Goal: Information Seeking & Learning: Find contact information

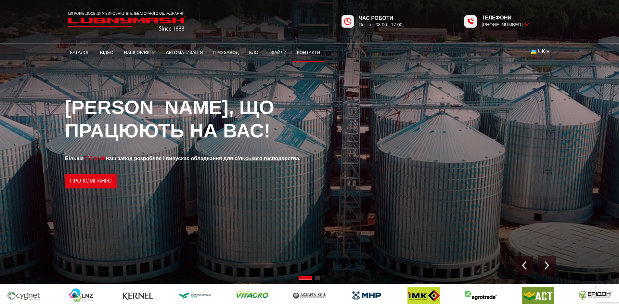
click at [307, 53] on link "Контакти" at bounding box center [308, 52] width 33 height 14
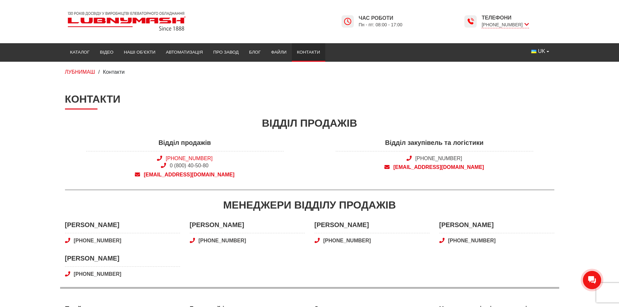
drag, startPoint x: 217, startPoint y: 158, endPoint x: 176, endPoint y: 160, distance: 40.9
click at [176, 160] on span "+38 (050) 308-41-99 0 (800) 40-50-80" at bounding box center [184, 162] width 197 height 15
copy link "(050) 308-41-99"
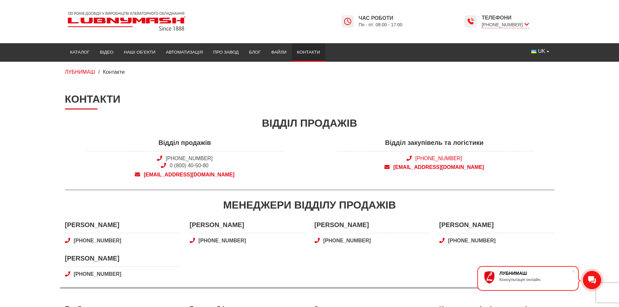
drag, startPoint x: 470, startPoint y: 158, endPoint x: 424, endPoint y: 158, distance: 45.5
click at [424, 158] on span "[PHONE_NUMBER]" at bounding box center [433, 158] width 197 height 7
copy link "(050) 580 22 36"
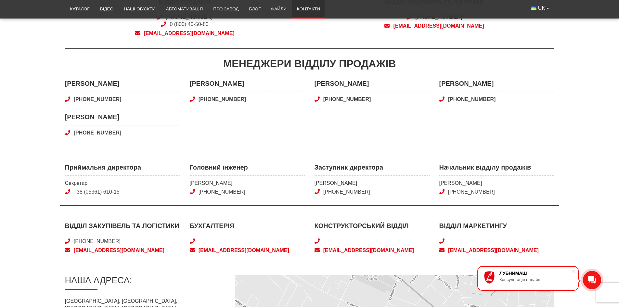
scroll to position [130, 0]
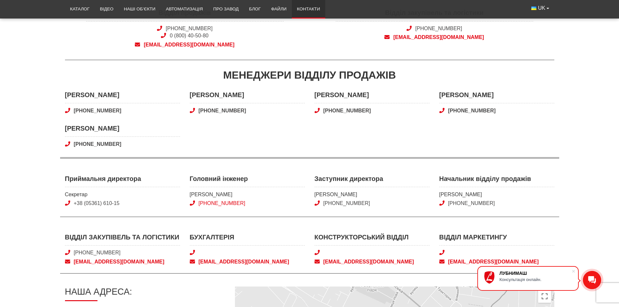
drag, startPoint x: 264, startPoint y: 202, endPoint x: 209, endPoint y: 203, distance: 55.5
click at [209, 203] on span "+38 (050) 346-02-98" at bounding box center [247, 203] width 115 height 7
copy link "(050) 346-02-98"
drag, startPoint x: 371, startPoint y: 202, endPoint x: 330, endPoint y: 199, distance: 40.7
click at [331, 199] on div "Заступник директора Плескач Олександр Юрійович +38 (050) 524-97-09" at bounding box center [371, 190] width 115 height 33
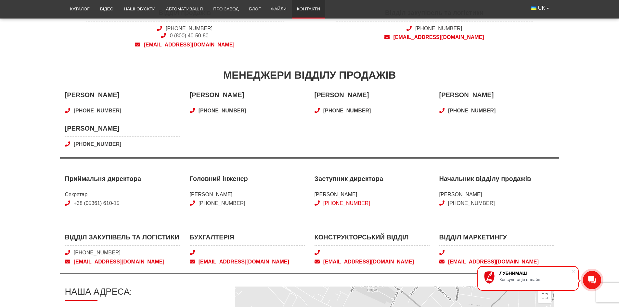
copy link "(050) 524-97-09"
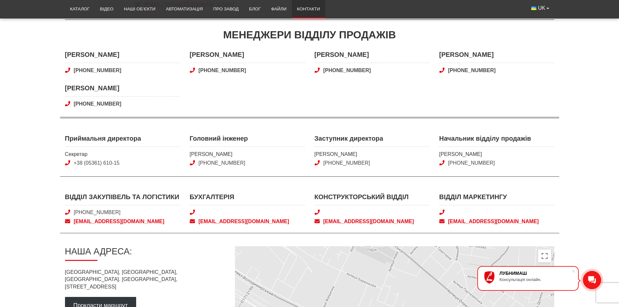
scroll to position [260, 0]
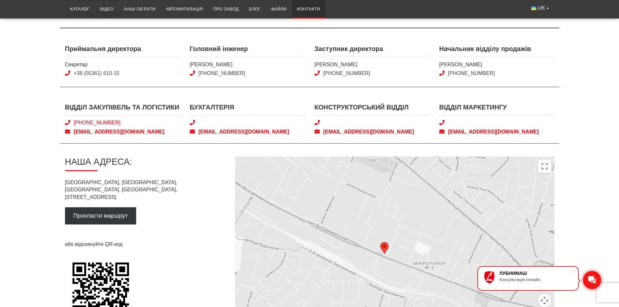
drag, startPoint x: 122, startPoint y: 120, endPoint x: 83, endPoint y: 123, distance: 39.1
click at [83, 123] on span "[PHONE_NUMBER]" at bounding box center [122, 122] width 115 height 7
copy link "(050) 580 22 36"
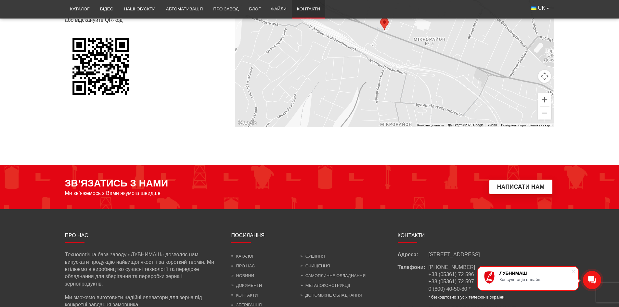
scroll to position [549, 0]
